Goal: Task Accomplishment & Management: Complete application form

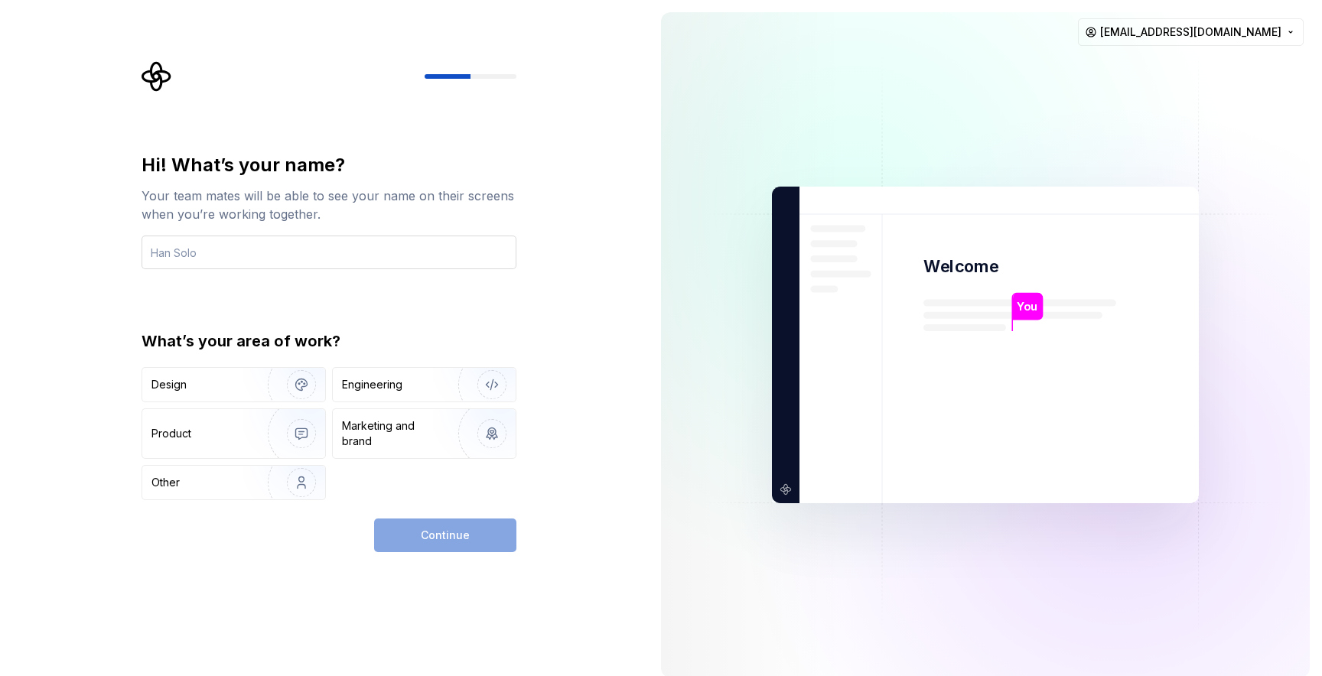
drag, startPoint x: 0, startPoint y: 0, endPoint x: 211, endPoint y: 256, distance: 332.1
click at [211, 256] on input "text" at bounding box center [329, 253] width 375 height 34
type input "[PERSON_NAME]"
drag, startPoint x: 211, startPoint y: 256, endPoint x: 239, endPoint y: 329, distance: 78.0
click at [239, 329] on div "Hi! What’s your name? Your team mates will be able to see your name on their sc…" at bounding box center [329, 326] width 375 height 347
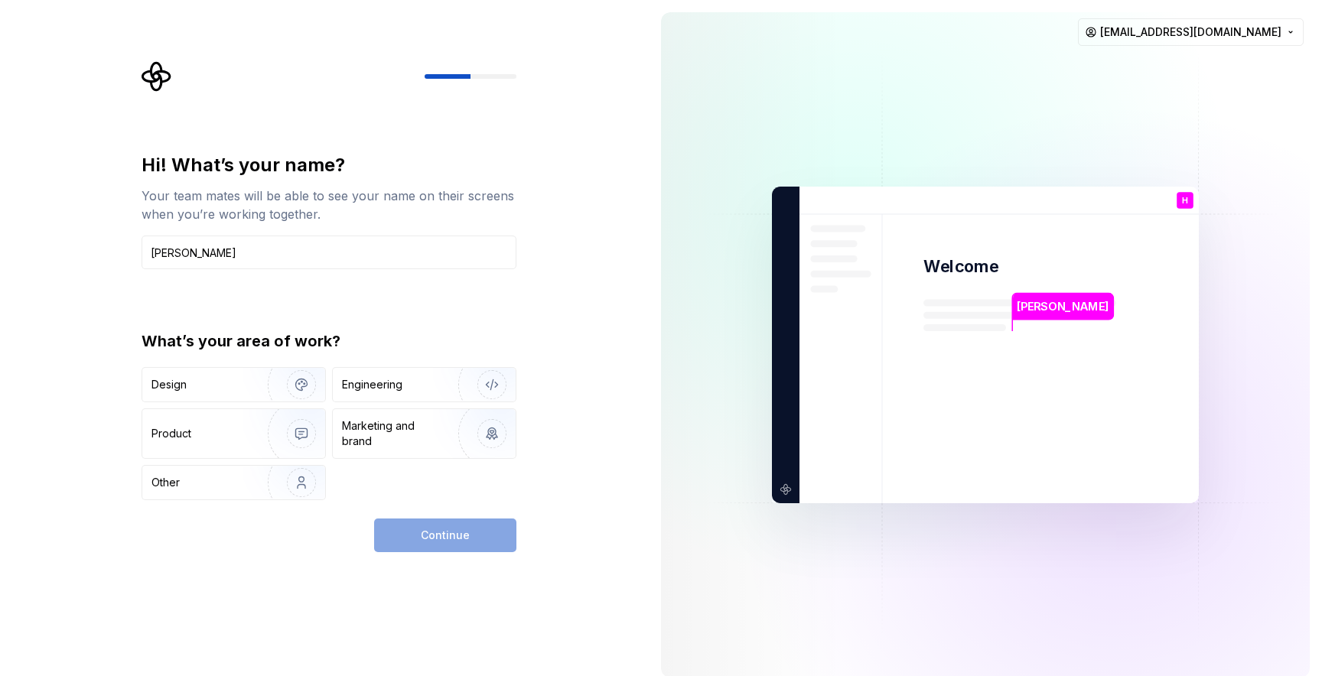
click at [418, 389] on div "Engineering" at bounding box center [403, 384] width 122 height 15
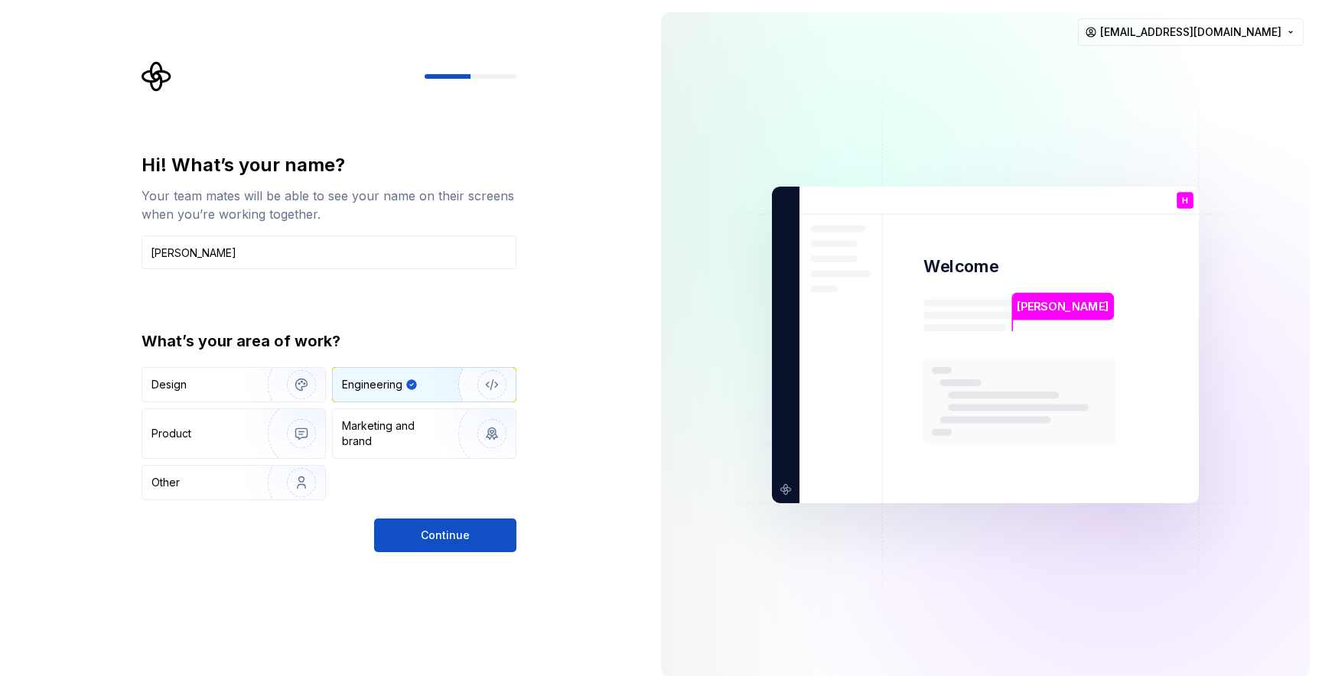
click at [431, 541] on span "Continue" at bounding box center [445, 535] width 49 height 15
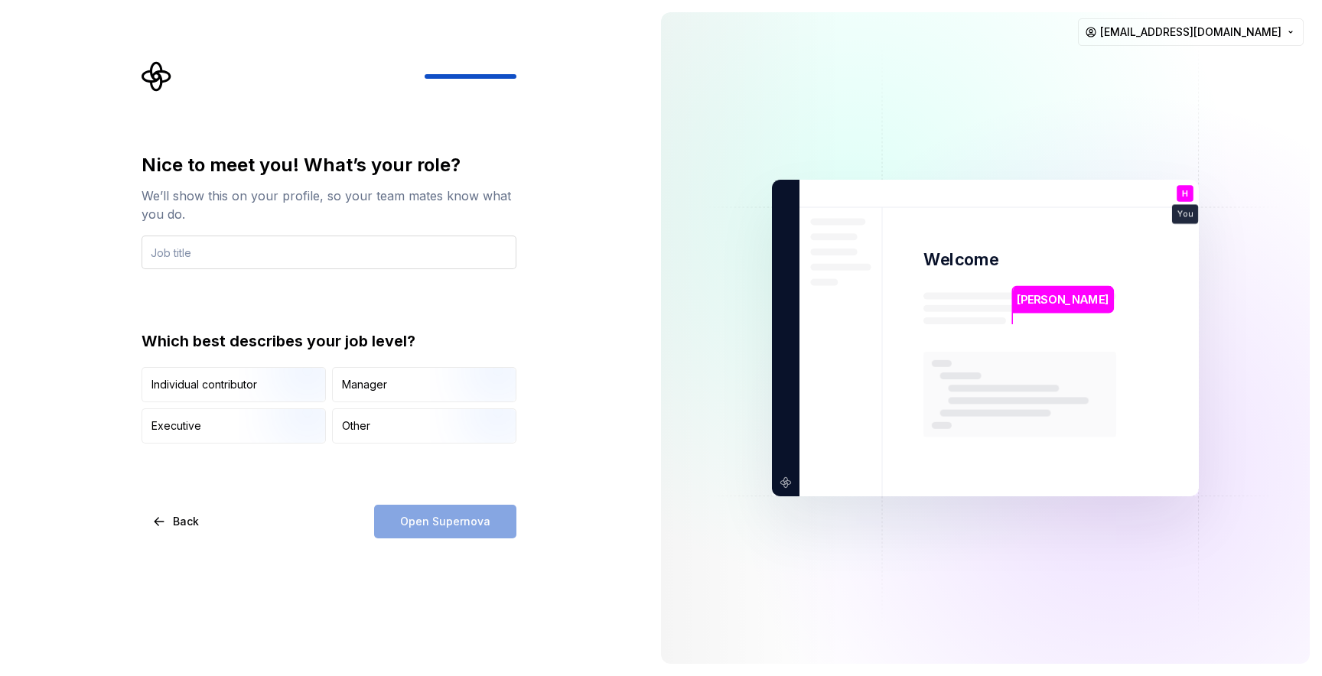
drag, startPoint x: 239, startPoint y: 329, endPoint x: 317, endPoint y: 257, distance: 105.6
click at [317, 257] on input "text" at bounding box center [329, 253] width 375 height 34
type input "Software Engineer"
drag, startPoint x: 317, startPoint y: 257, endPoint x: 270, endPoint y: 293, distance: 58.9
click at [270, 293] on div "Nice to meet you! What’s your role? We’ll show this on your profile, so your te…" at bounding box center [329, 298] width 375 height 291
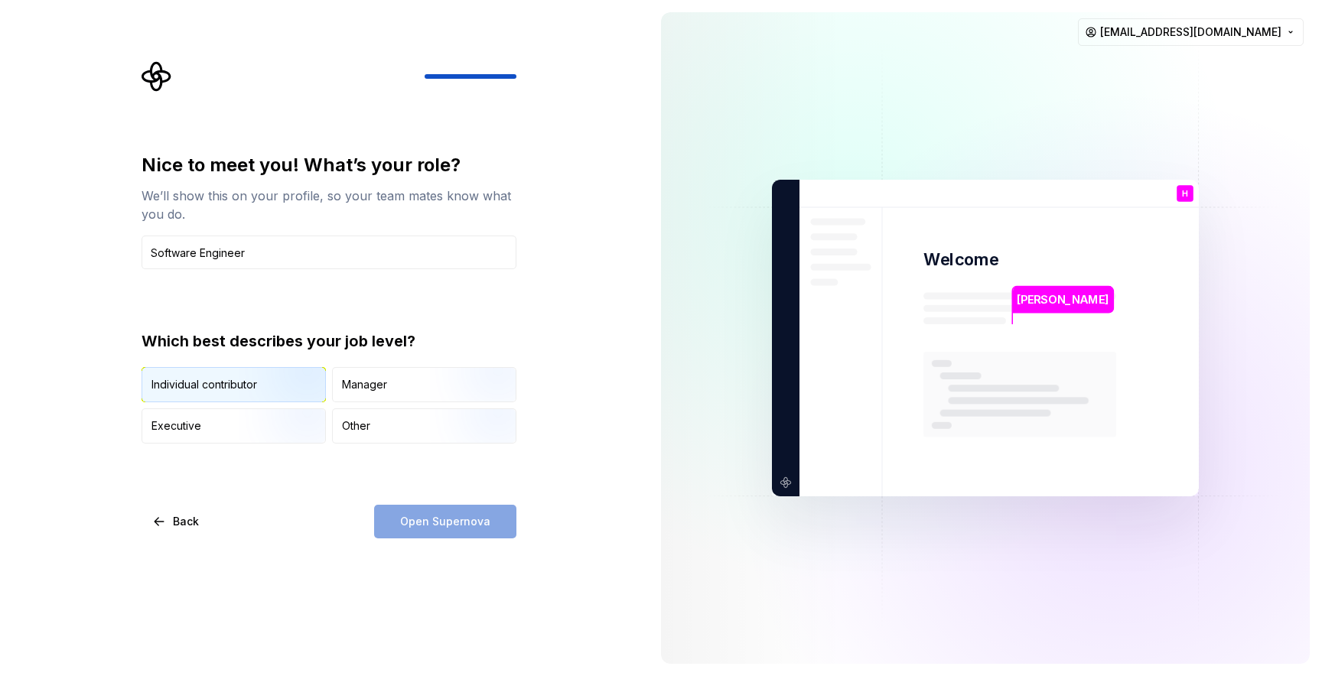
drag, startPoint x: 270, startPoint y: 293, endPoint x: 260, endPoint y: 377, distance: 84.7
click at [260, 377] on img "button" at bounding box center [288, 404] width 98 height 103
drag, startPoint x: 260, startPoint y: 377, endPoint x: 437, endPoint y: 524, distance: 229.8
click at [437, 524] on span "Open Supernova" at bounding box center [445, 521] width 90 height 15
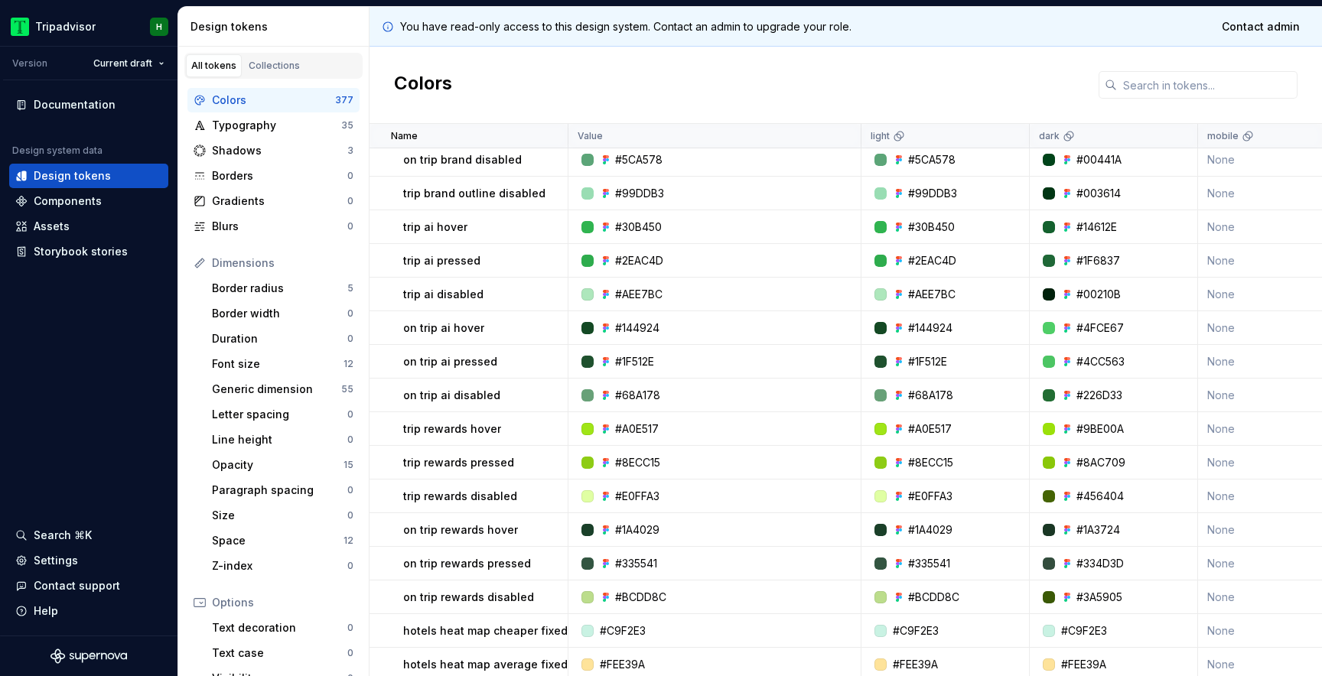
scroll to position [1317, 0]
